Goal: Browse casually: Explore the website without a specific task or goal

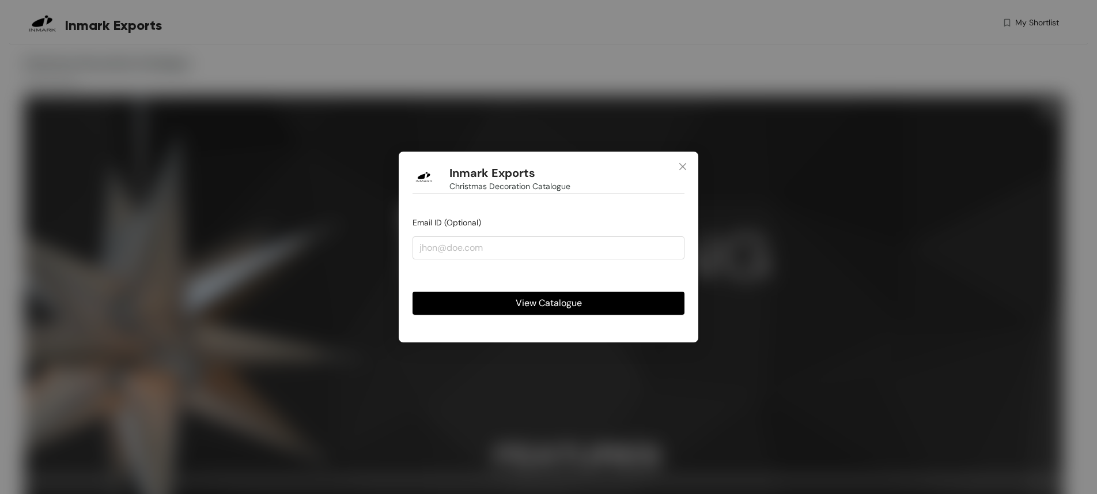
click at [560, 304] on span "View Catalogue" at bounding box center [549, 303] width 66 height 14
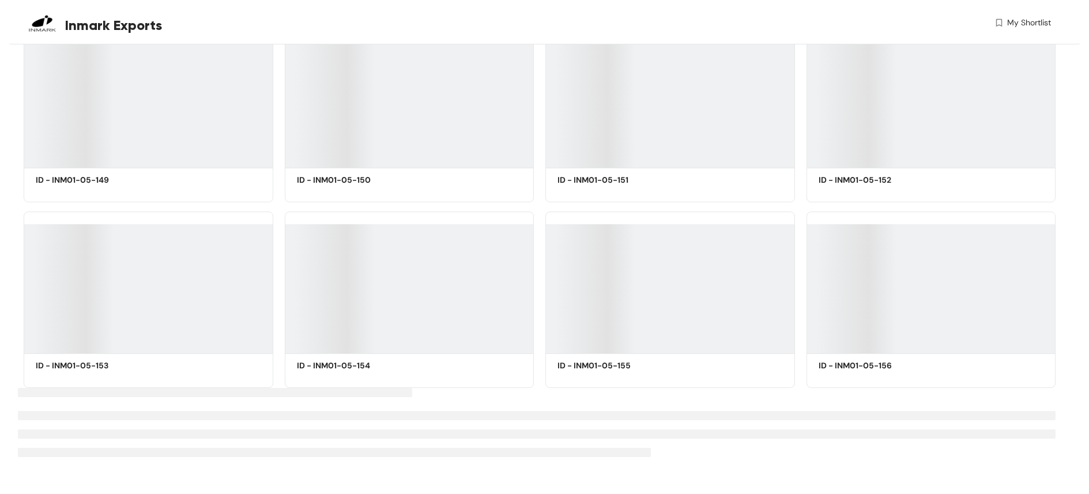
scroll to position [43845, 0]
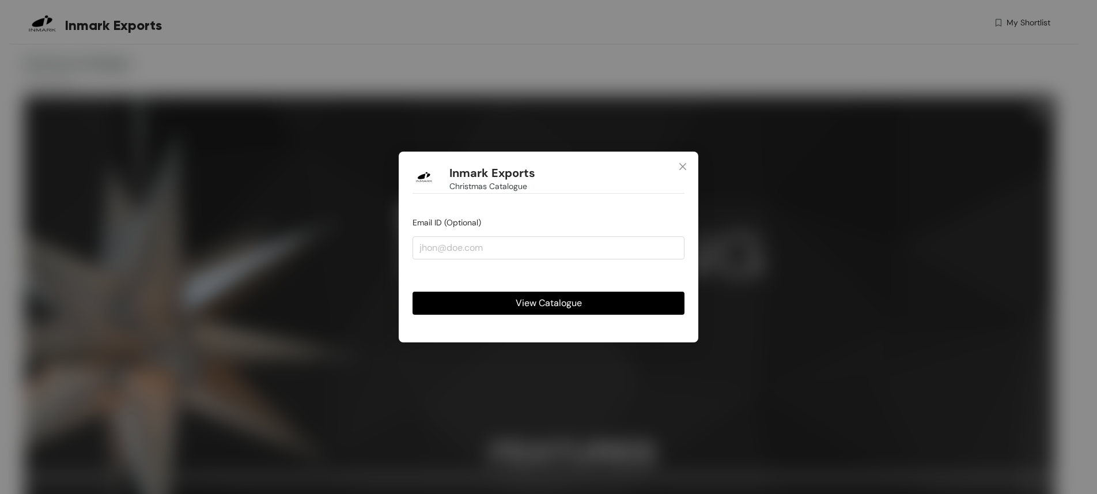
click at [637, 304] on button "View Catalogue" at bounding box center [549, 303] width 272 height 23
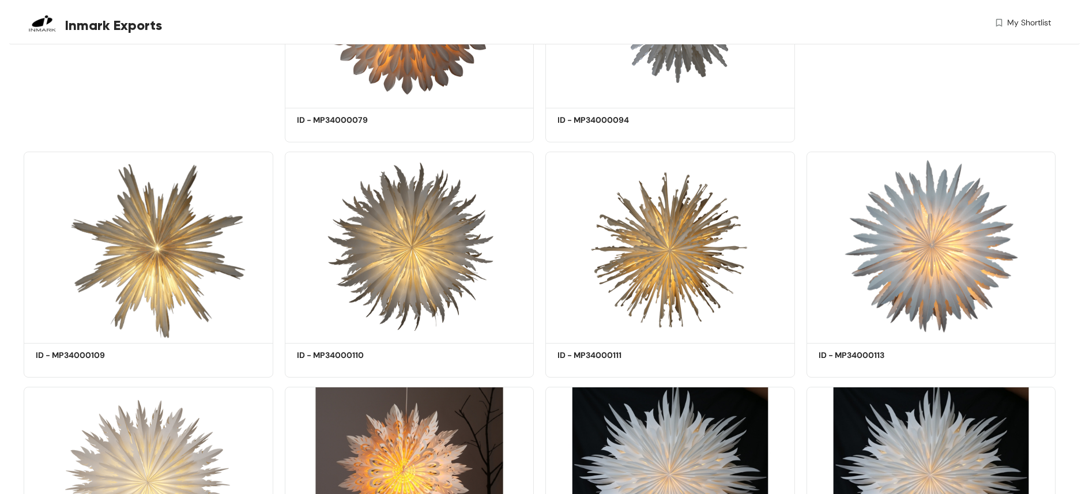
scroll to position [8453, 0]
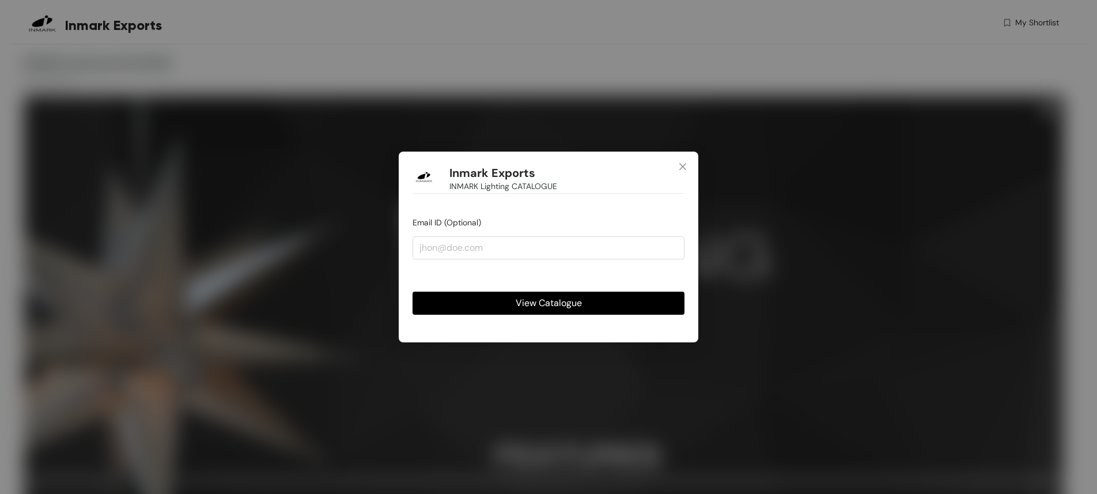
click at [509, 305] on button "View Catalogue" at bounding box center [549, 303] width 272 height 23
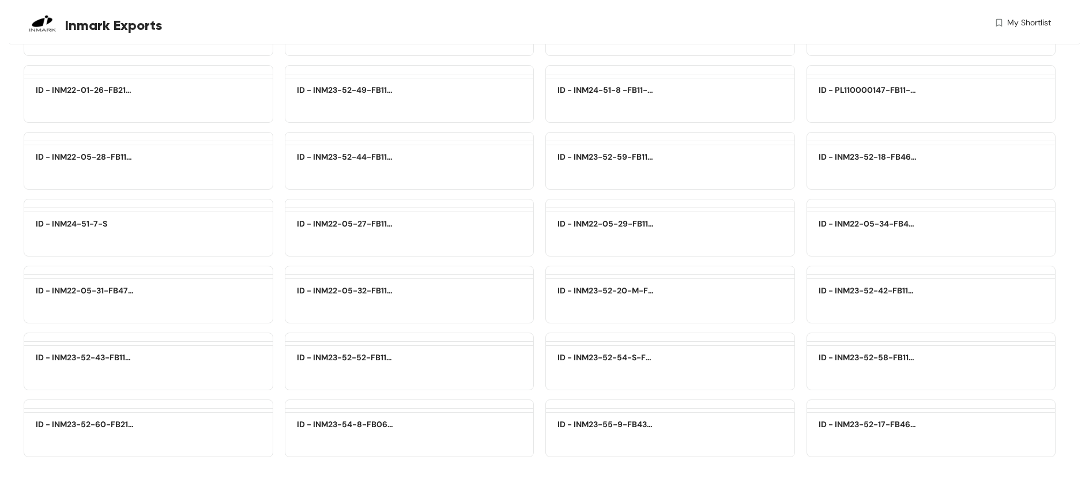
scroll to position [21797, 0]
